Goal: Information Seeking & Learning: Compare options

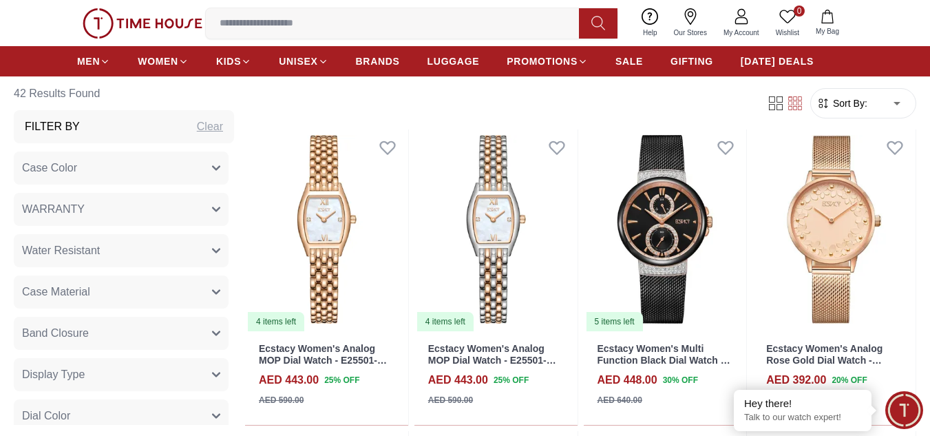
scroll to position [550, 0]
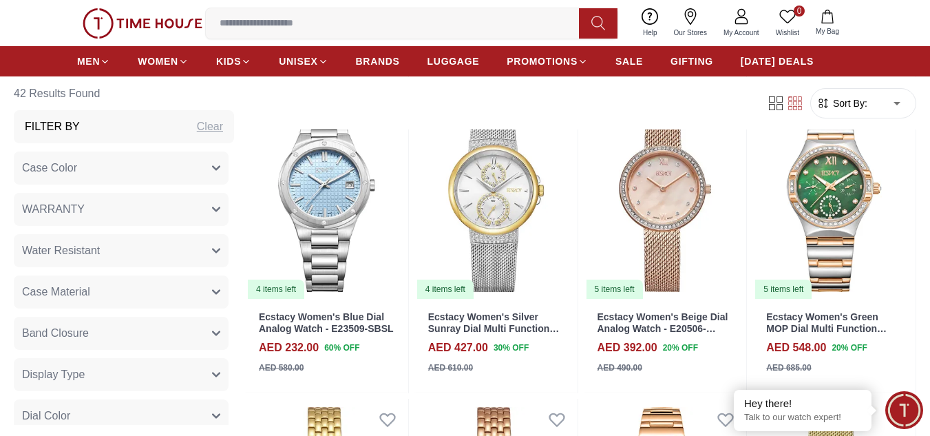
scroll to position [3027, 0]
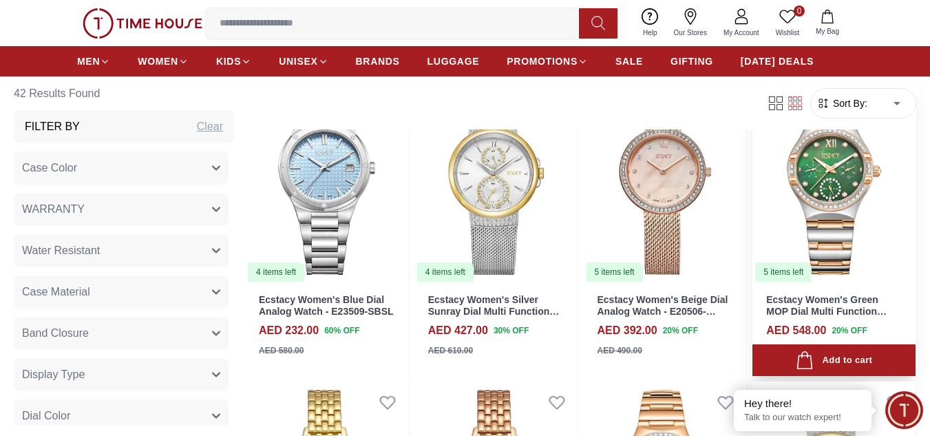
click at [818, 193] on img at bounding box center [833, 180] width 163 height 205
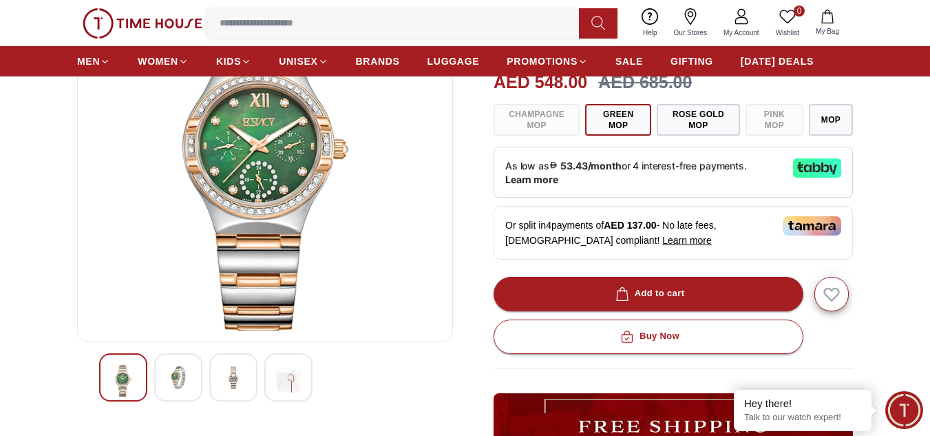
scroll to position [165, 0]
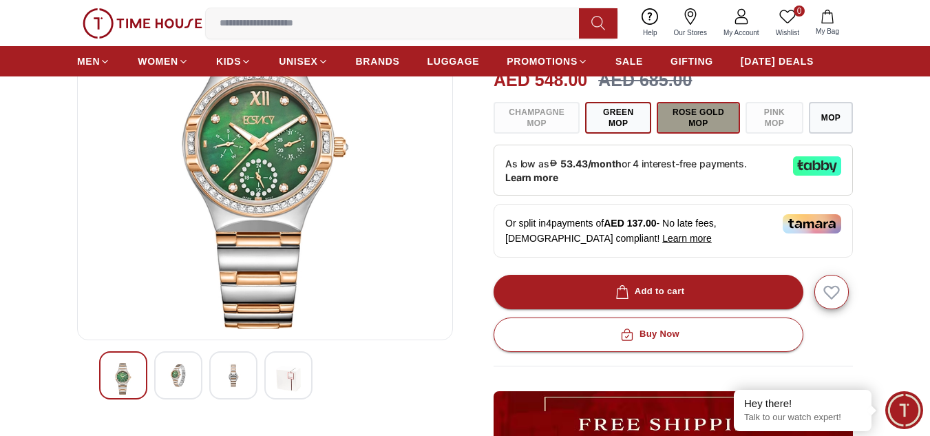
click at [687, 113] on button "Rose Gold MOP" at bounding box center [697, 118] width 83 height 32
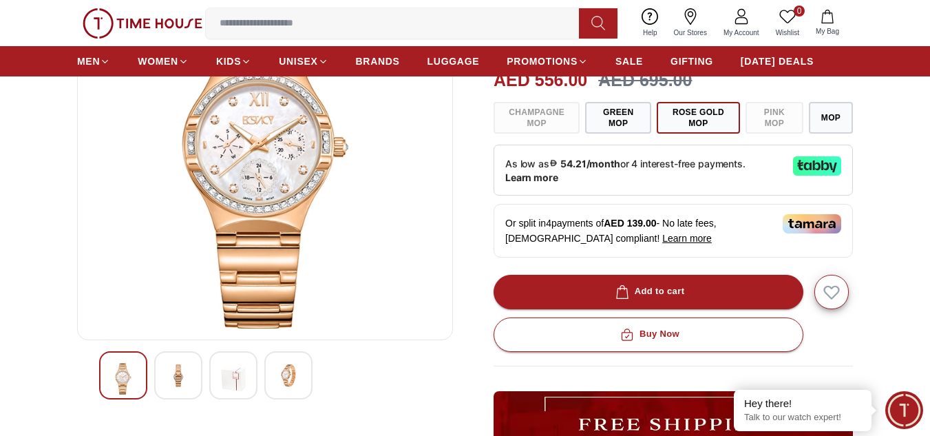
click at [775, 111] on div "Champagne MOP Green MOP Rose Gold MOP Pink MOP MOP" at bounding box center [672, 118] width 359 height 32
click at [816, 116] on button "MOP" at bounding box center [830, 118] width 44 height 32
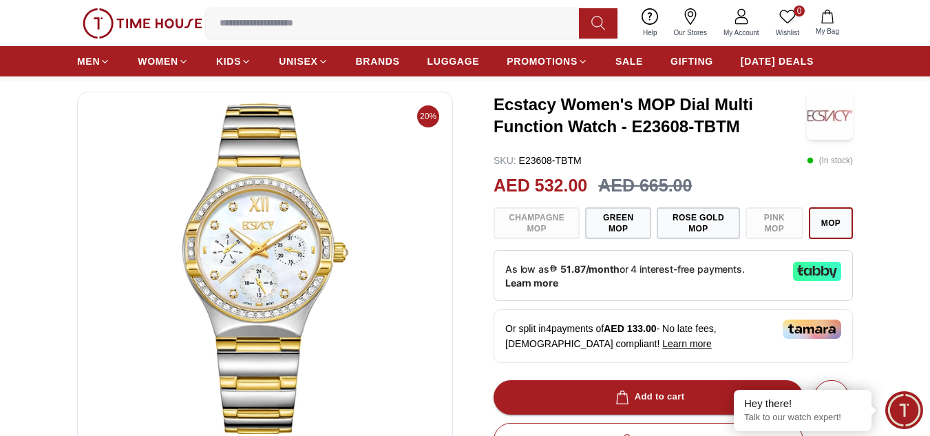
scroll to position [28, 0]
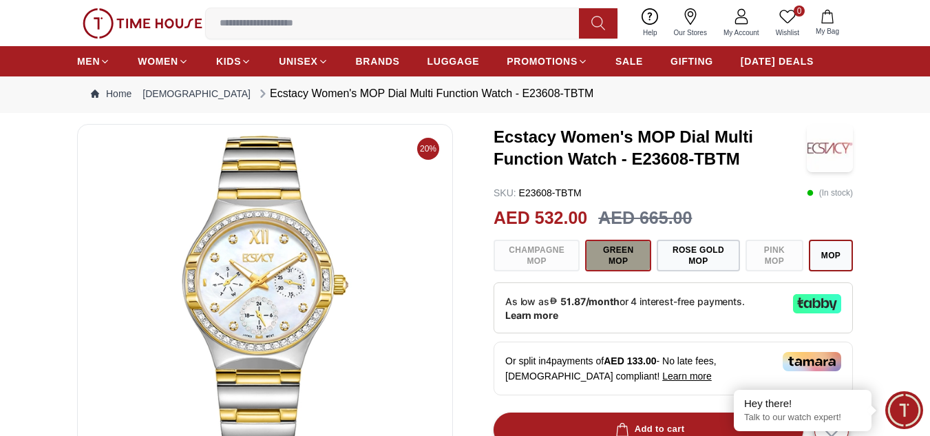
click at [614, 253] on button "Green MOP" at bounding box center [618, 255] width 66 height 32
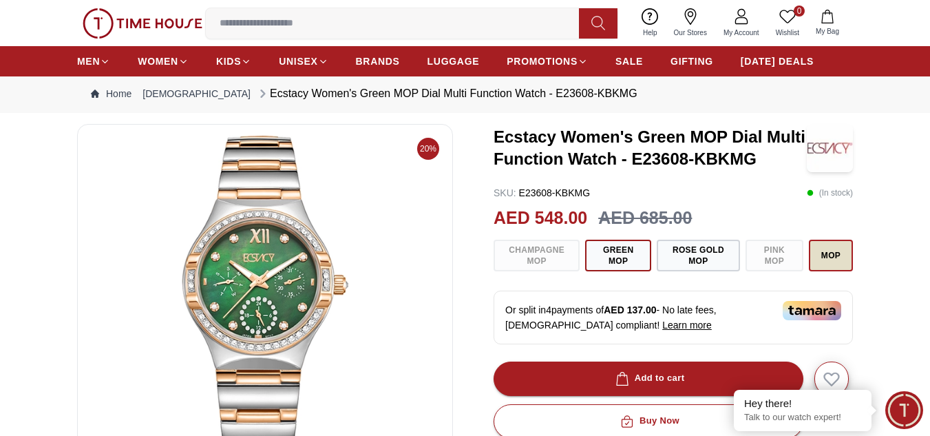
click at [826, 255] on button "MOP" at bounding box center [830, 255] width 44 height 32
